Goal: Task Accomplishment & Management: Manage account settings

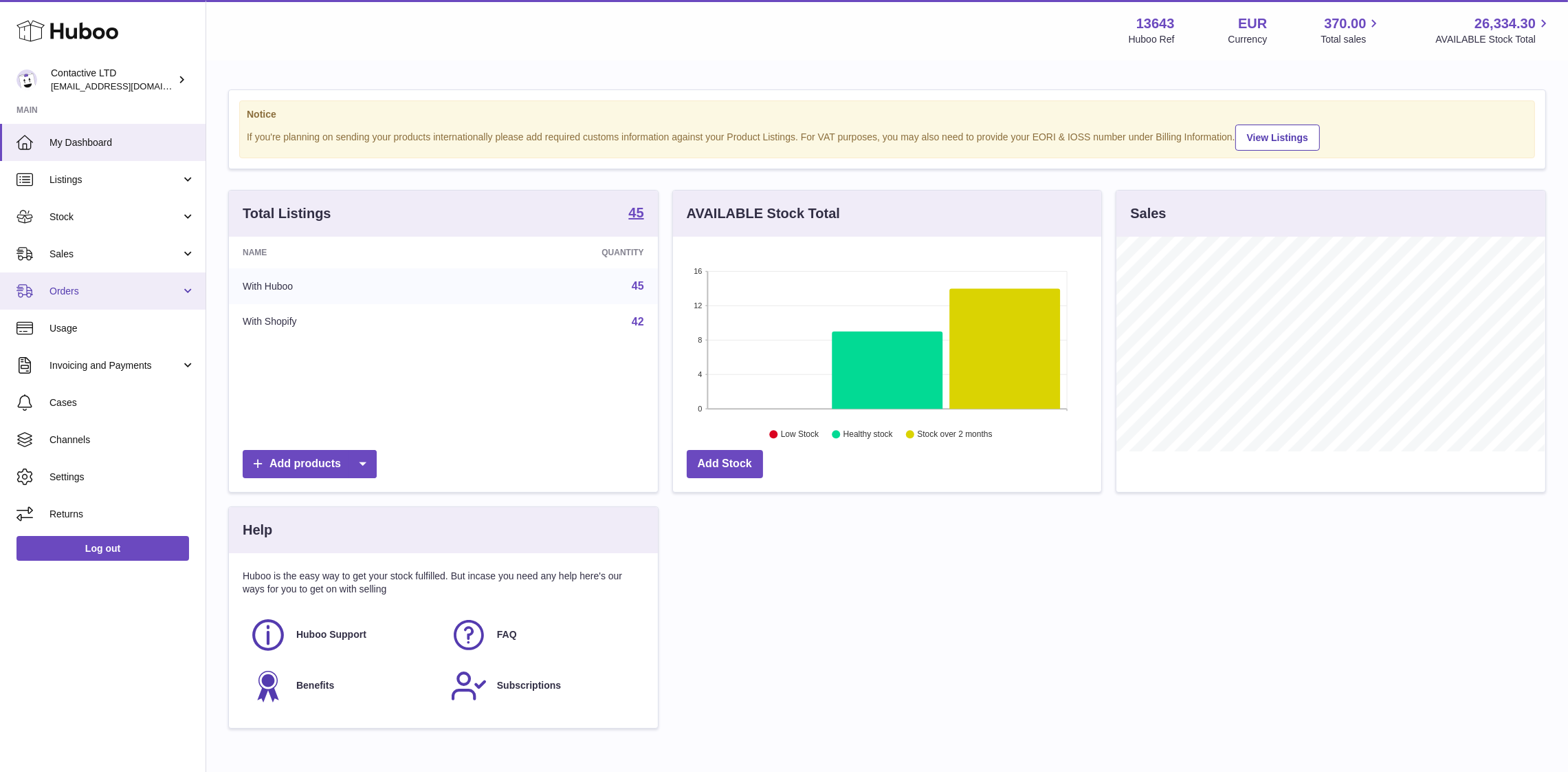
scroll to position [215, 429]
click at [82, 221] on span "Stock" at bounding box center [115, 217] width 131 height 13
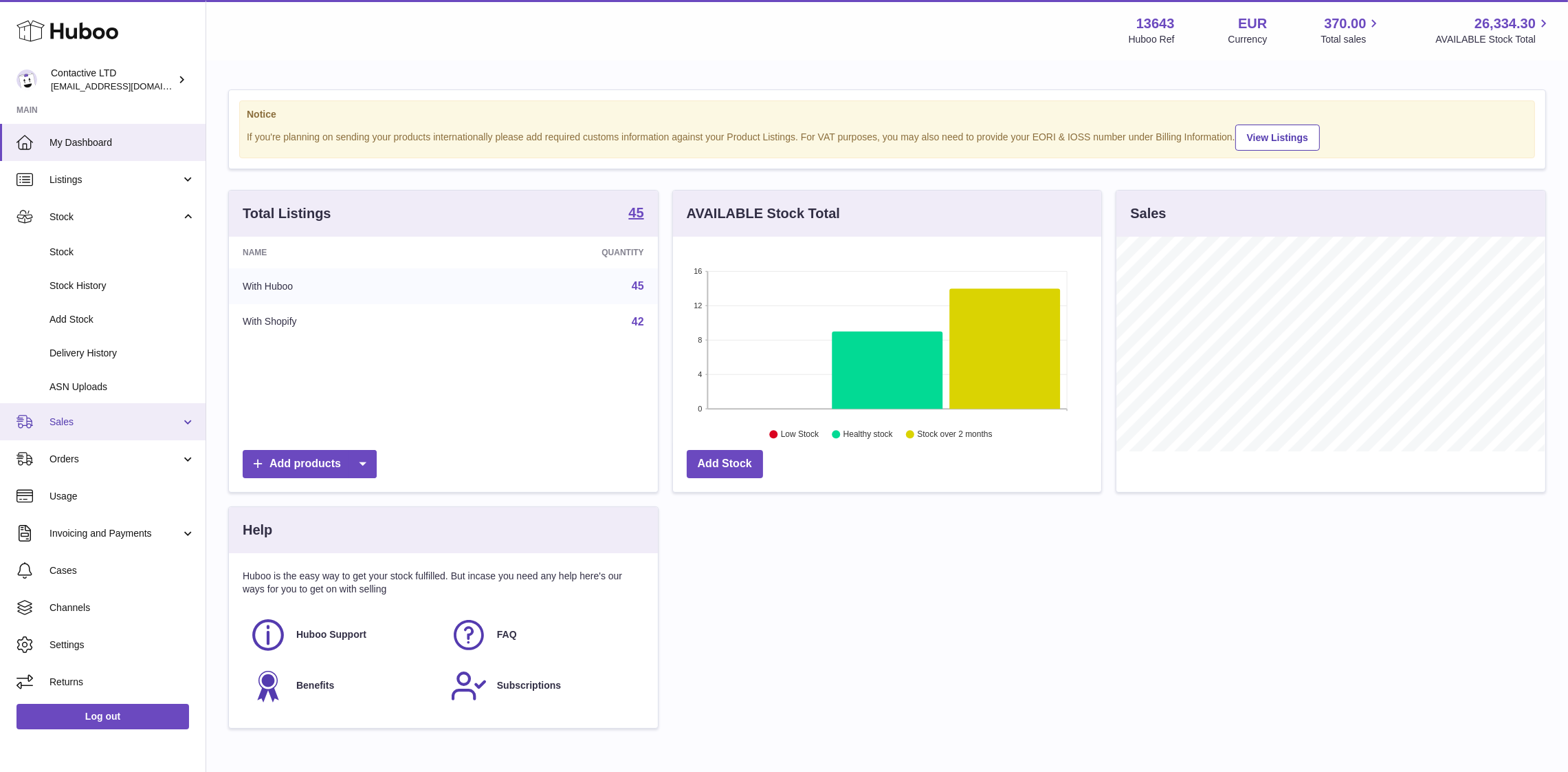
click at [96, 412] on link "Sales" at bounding box center [102, 421] width 206 height 37
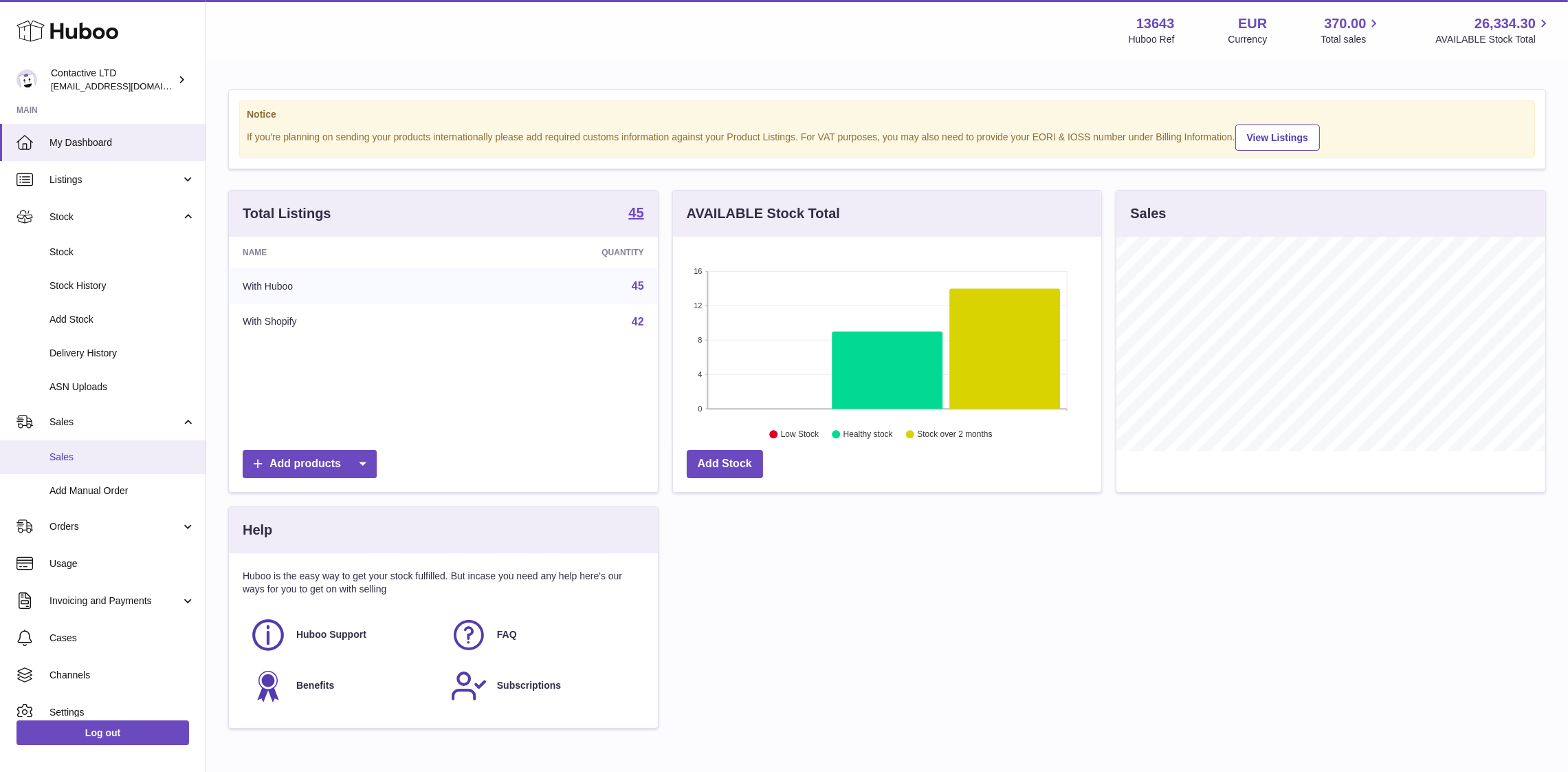
click at [105, 448] on link "Sales" at bounding box center [102, 457] width 206 height 34
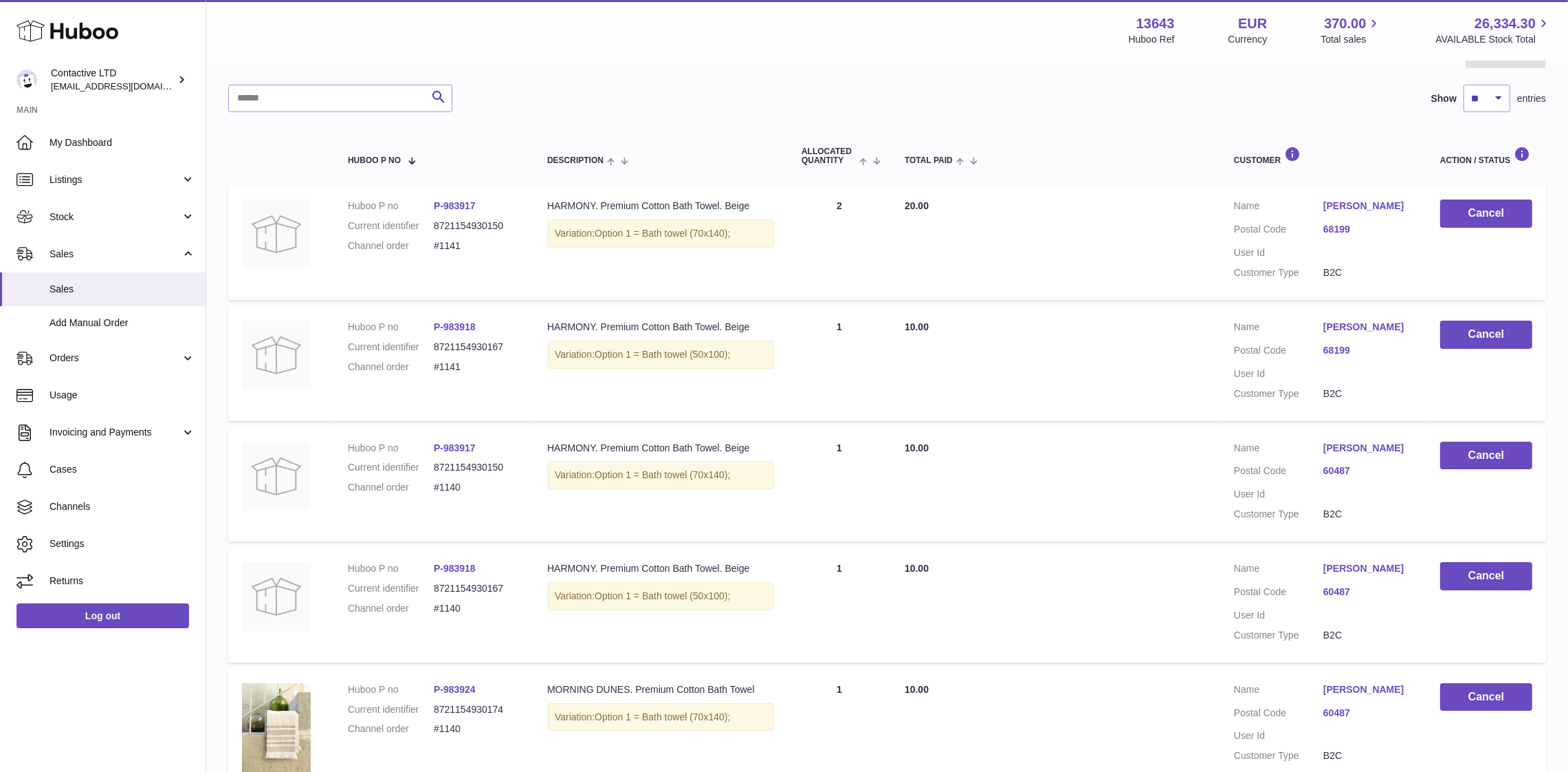
scroll to position [162, 0]
drag, startPoint x: 1302, startPoint y: 333, endPoint x: 1354, endPoint y: 349, distance: 54.4
click at [1354, 349] on dl "Customer Name Marina Vinokhodova Postal Code 68199 User Id Customer Type B2C" at bounding box center [1324, 362] width 179 height 86
copy dl "Marina Vinokhodova"
click at [1463, 342] on button "Cancel" at bounding box center [1487, 333] width 92 height 29
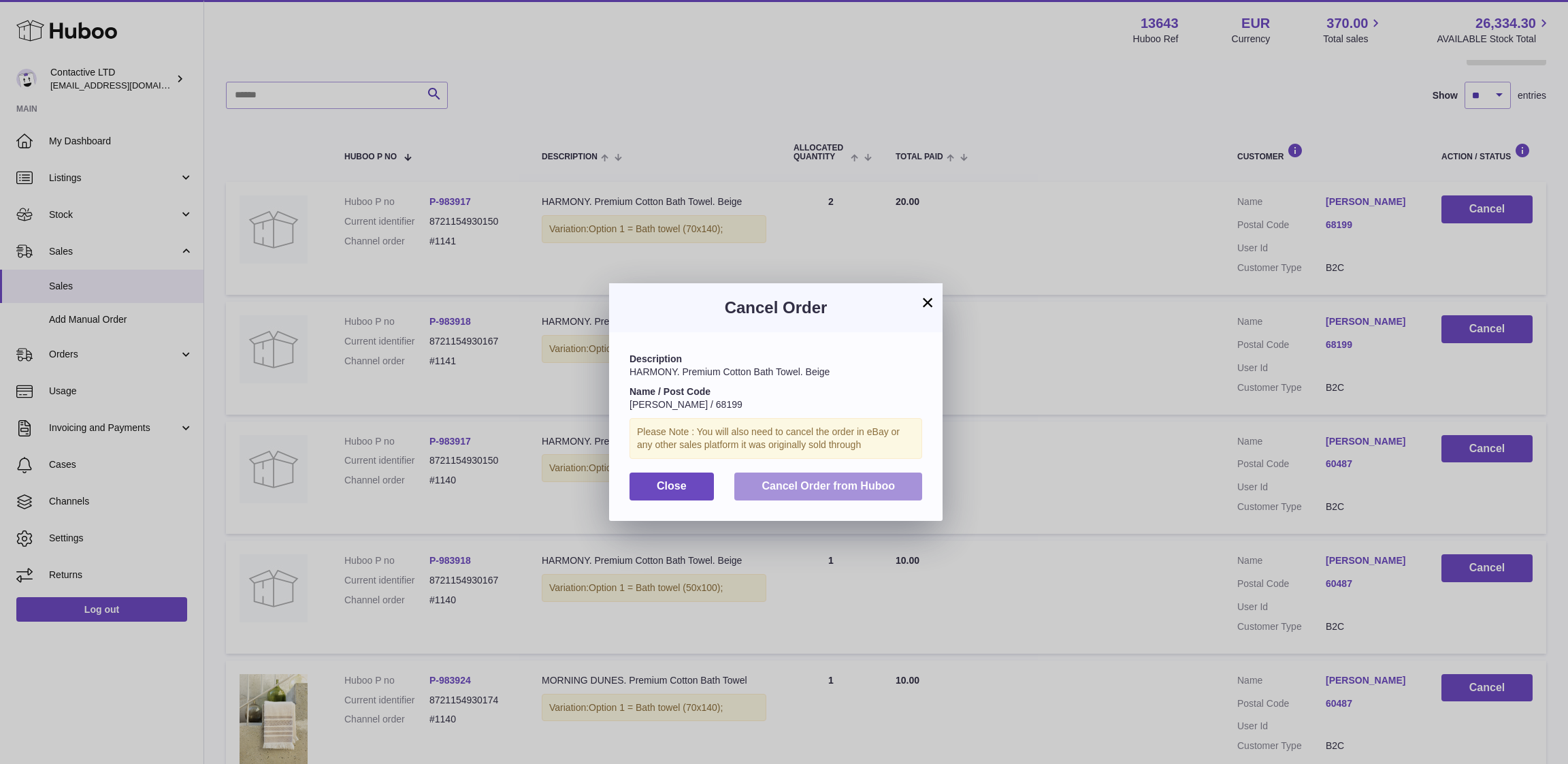
click at [840, 483] on span "Cancel Order from Huboo" at bounding box center [828, 486] width 133 height 12
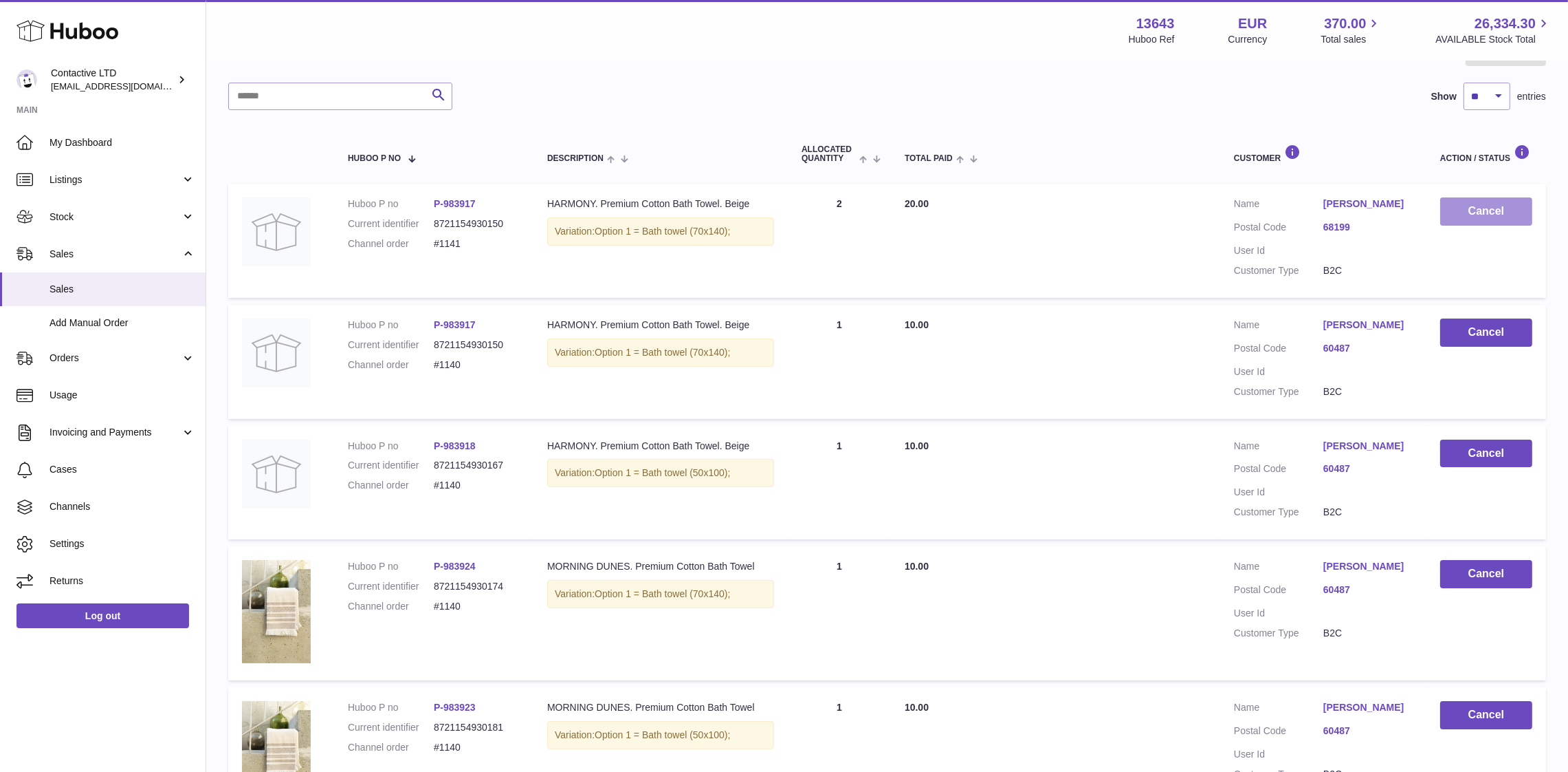
click at [1487, 214] on button "Cancel" at bounding box center [1487, 212] width 92 height 29
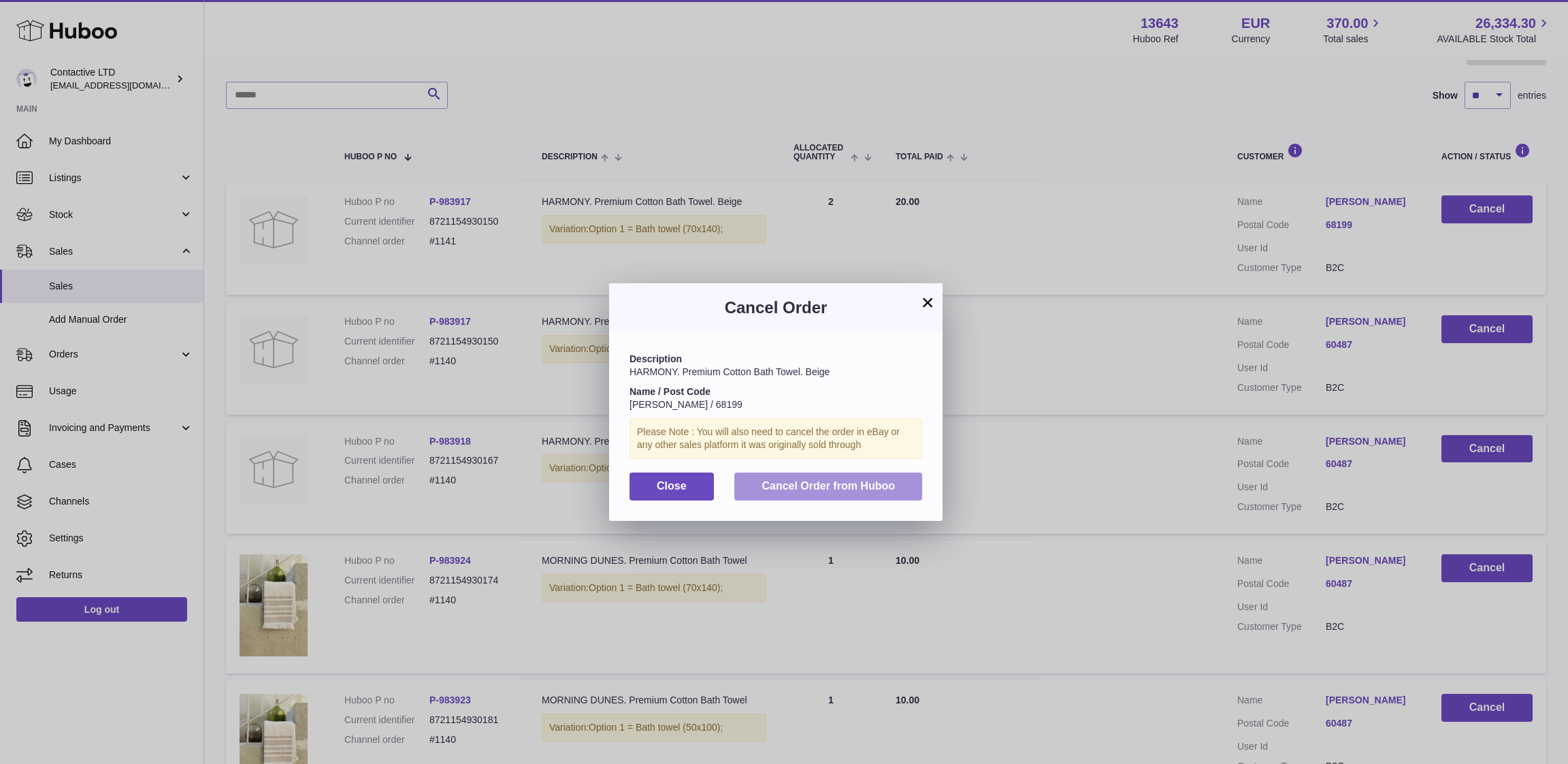
click at [902, 475] on button "Cancel Order from Huboo" at bounding box center [827, 486] width 188 height 28
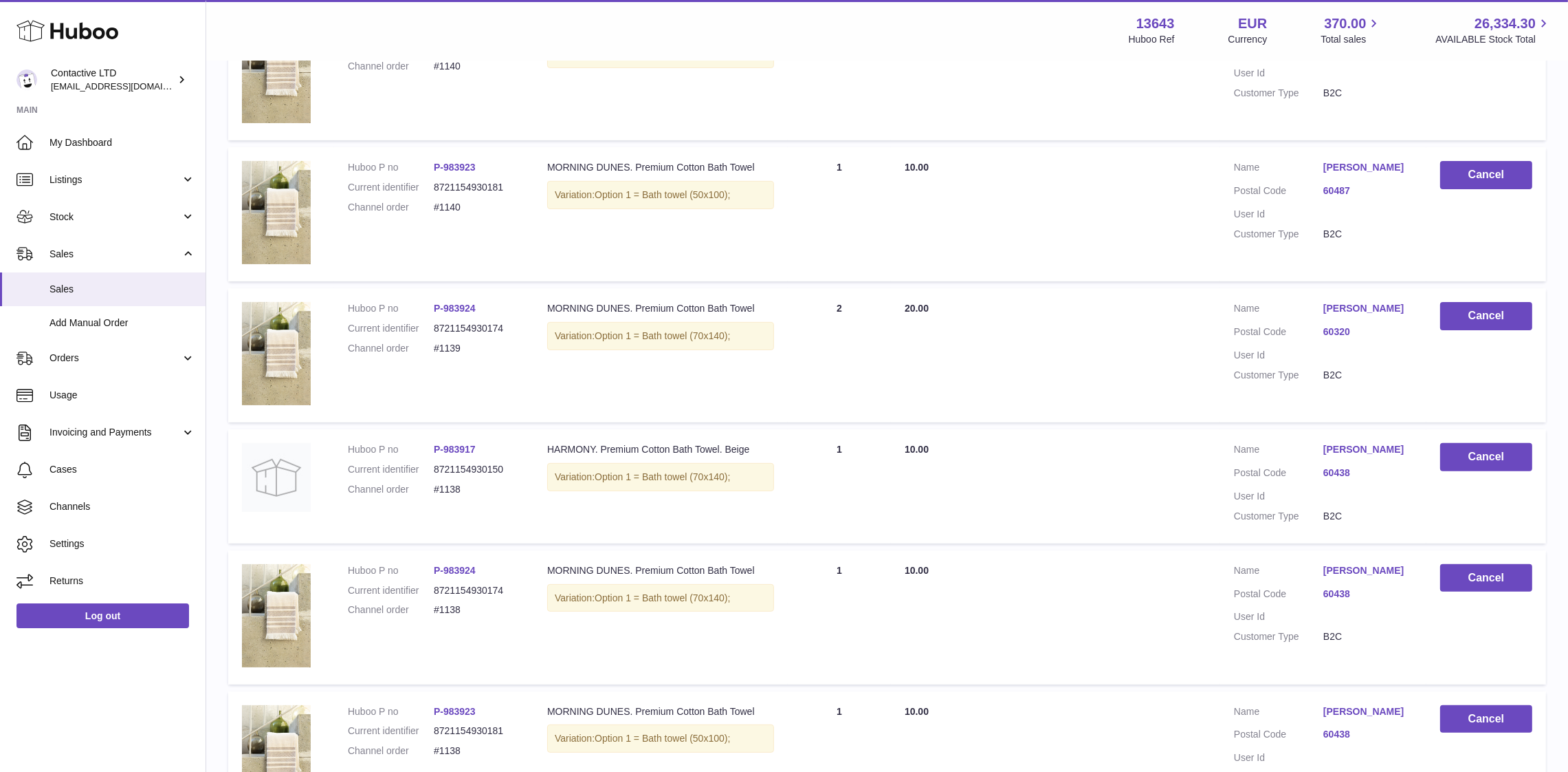
scroll to position [0, 0]
